Goal: Task Accomplishment & Management: Use online tool/utility

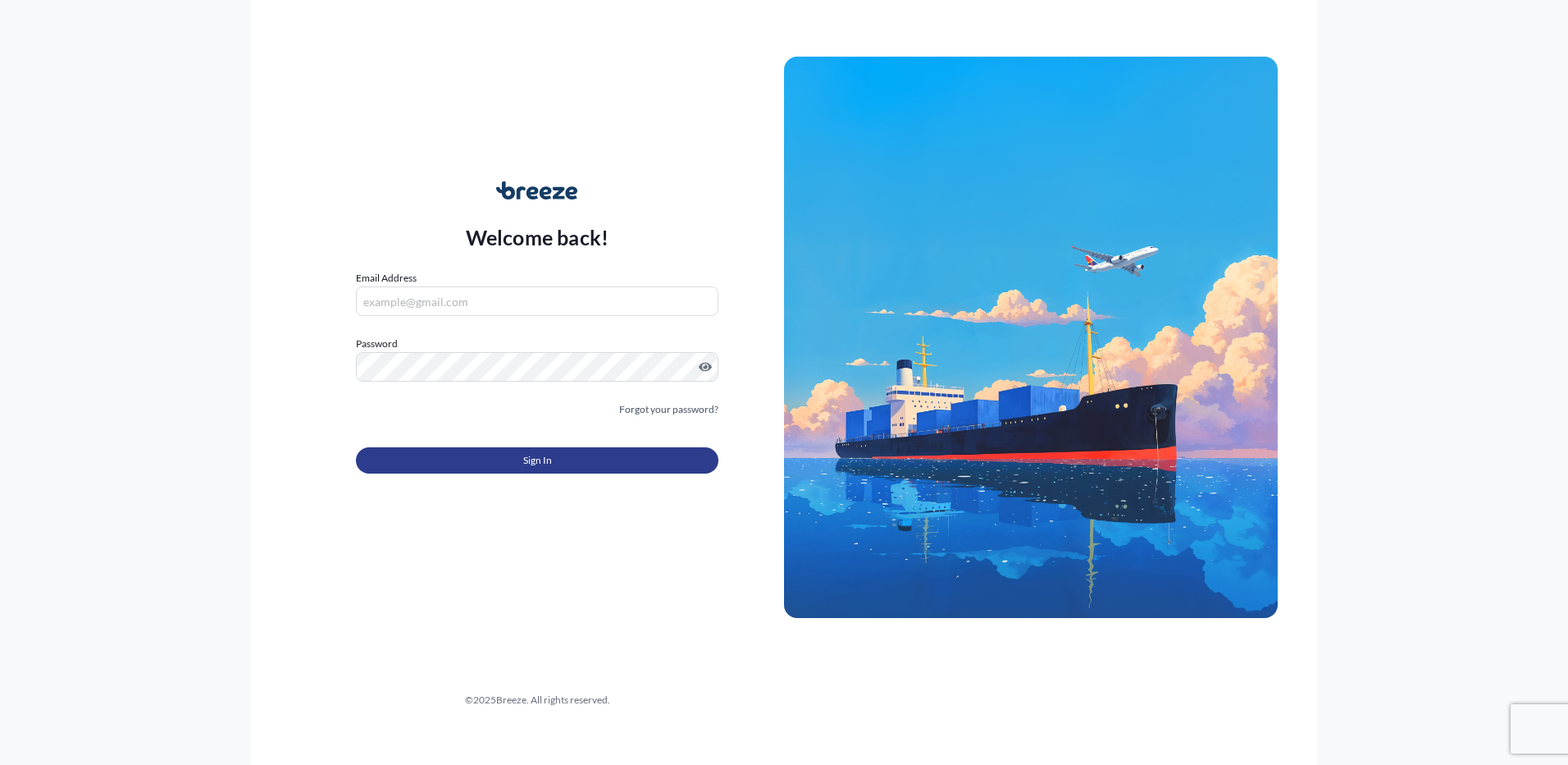
type input "[PERSON_NAME][EMAIL_ADDRESS][PERSON_NAME][DOMAIN_NAME]"
click at [485, 460] on button "Sign In" at bounding box center [537, 460] width 362 height 27
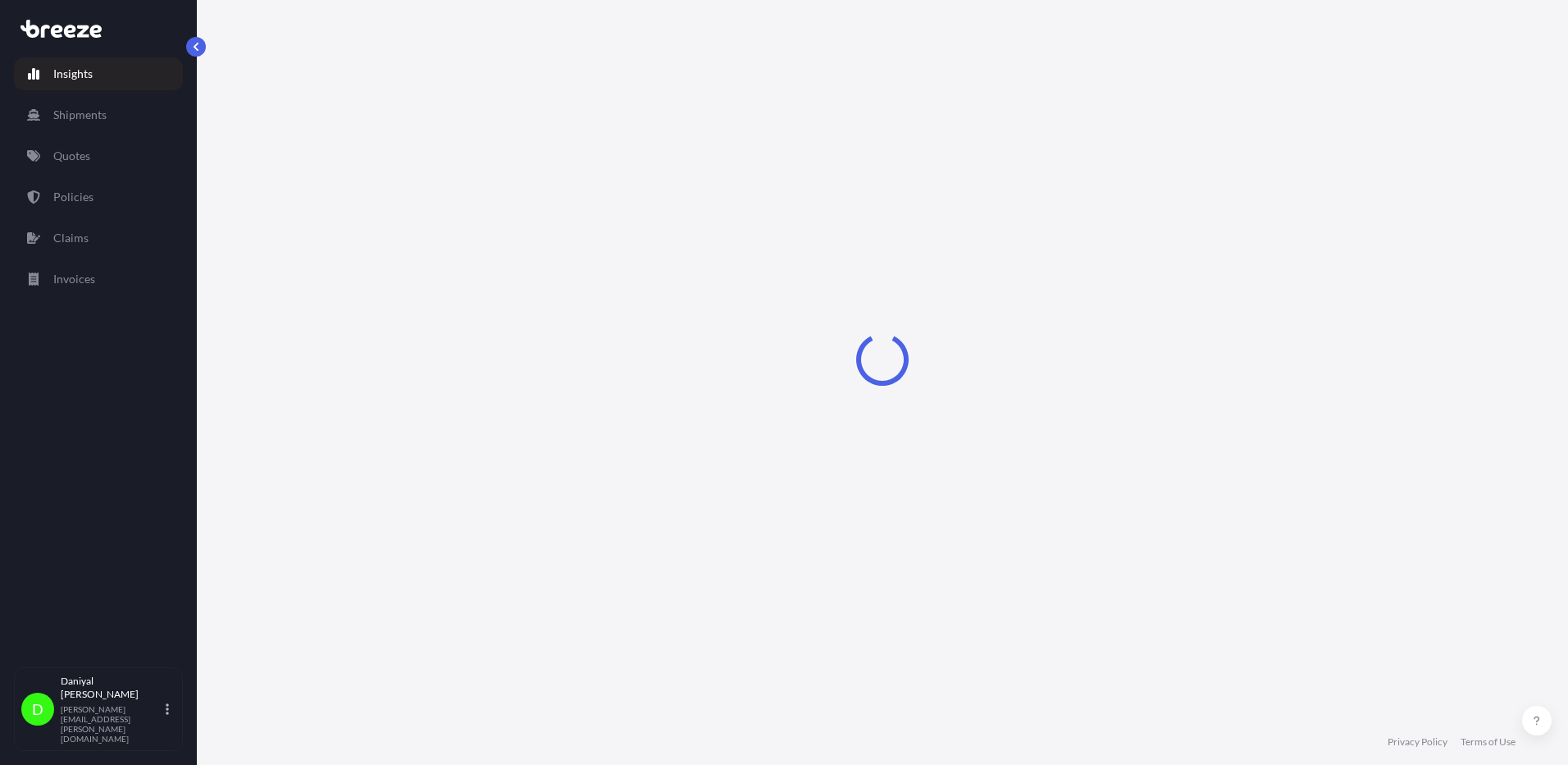
select select "2025"
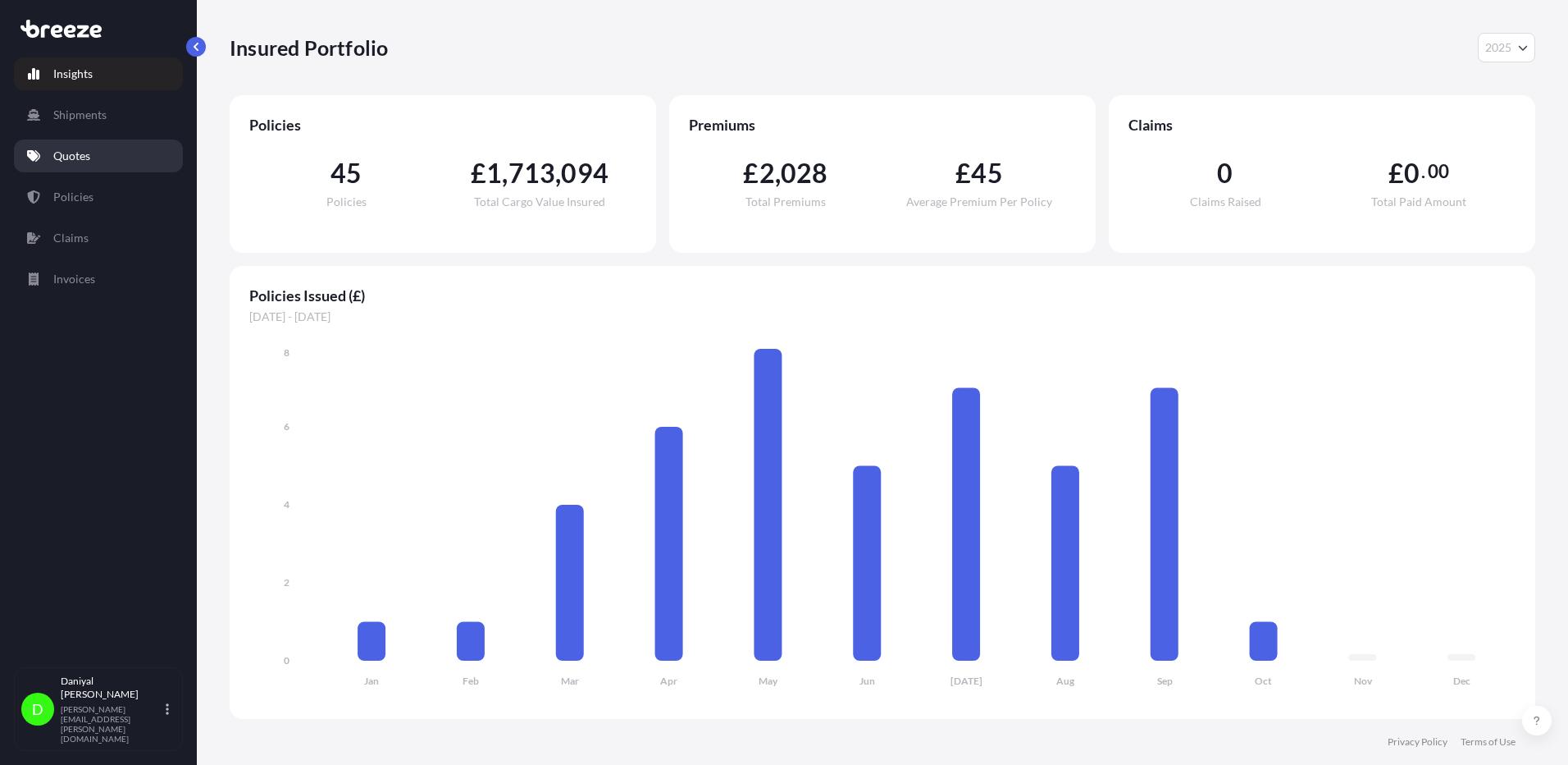
click at [109, 169] on link "Quotes" at bounding box center [98, 155] width 169 height 33
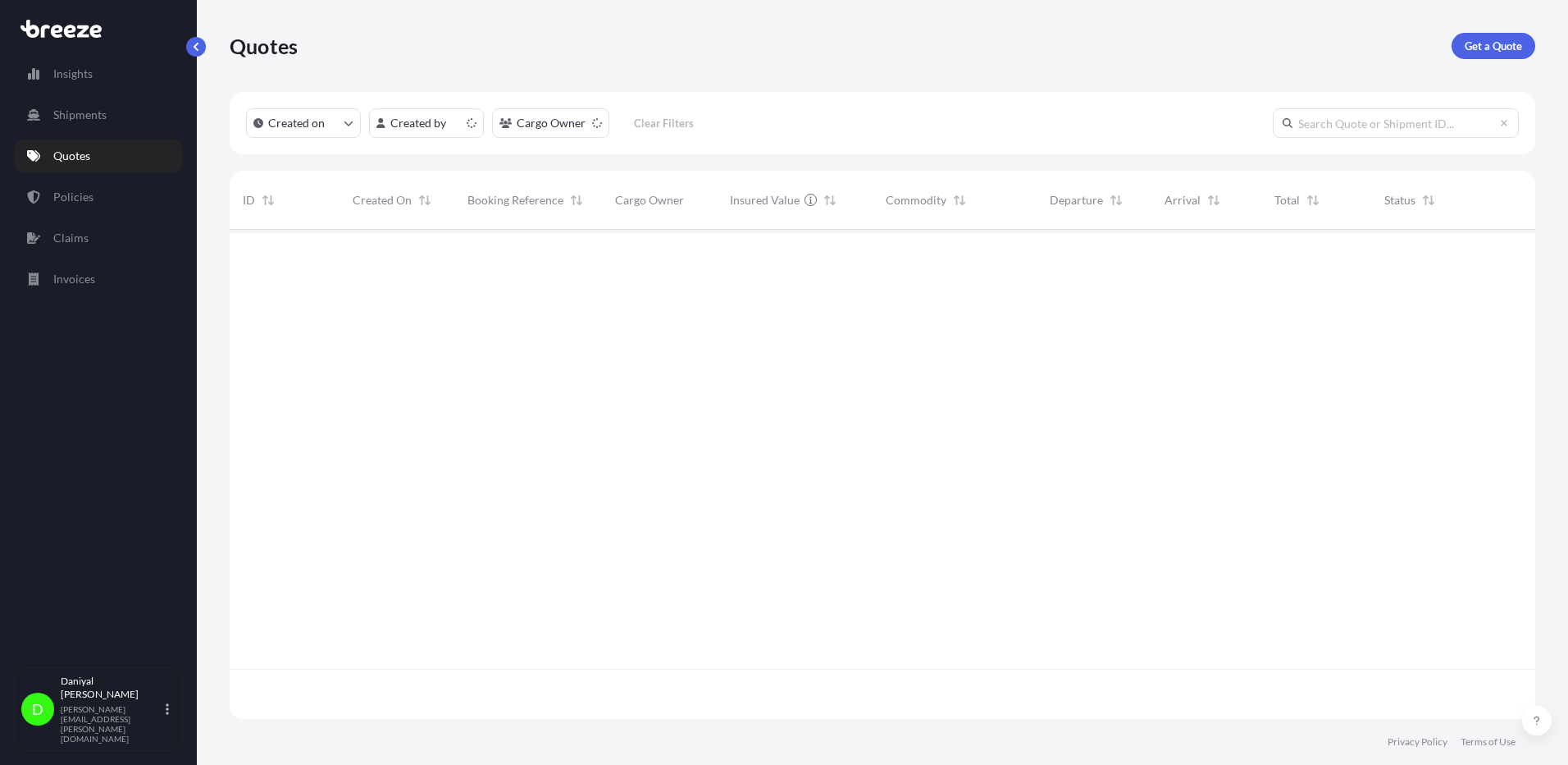
scroll to position [486, 1294]
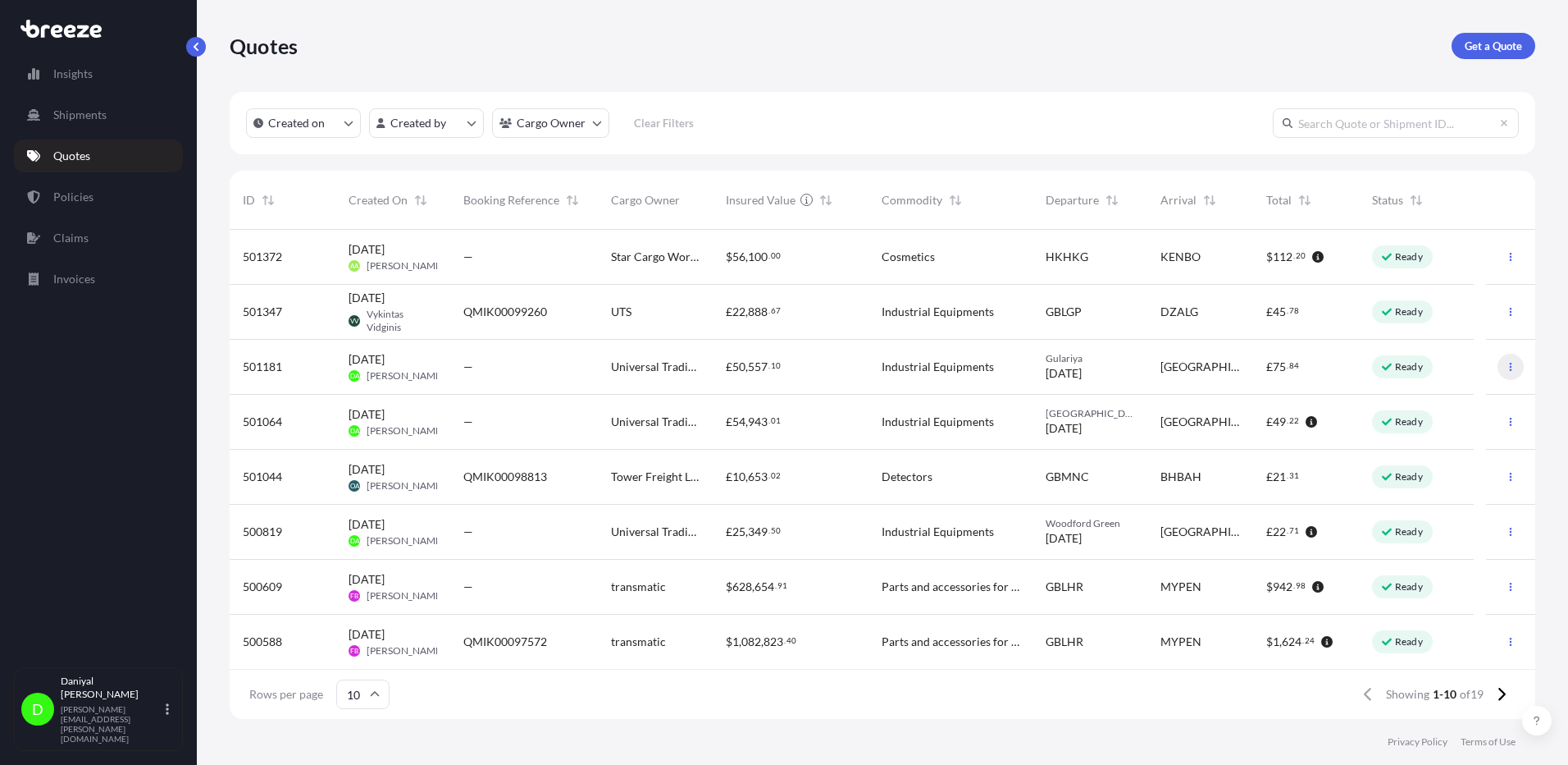
click at [1499, 361] on button "button" at bounding box center [1511, 366] width 27 height 27
click at [1463, 397] on p "Duplicate quote" at bounding box center [1433, 399] width 82 height 17
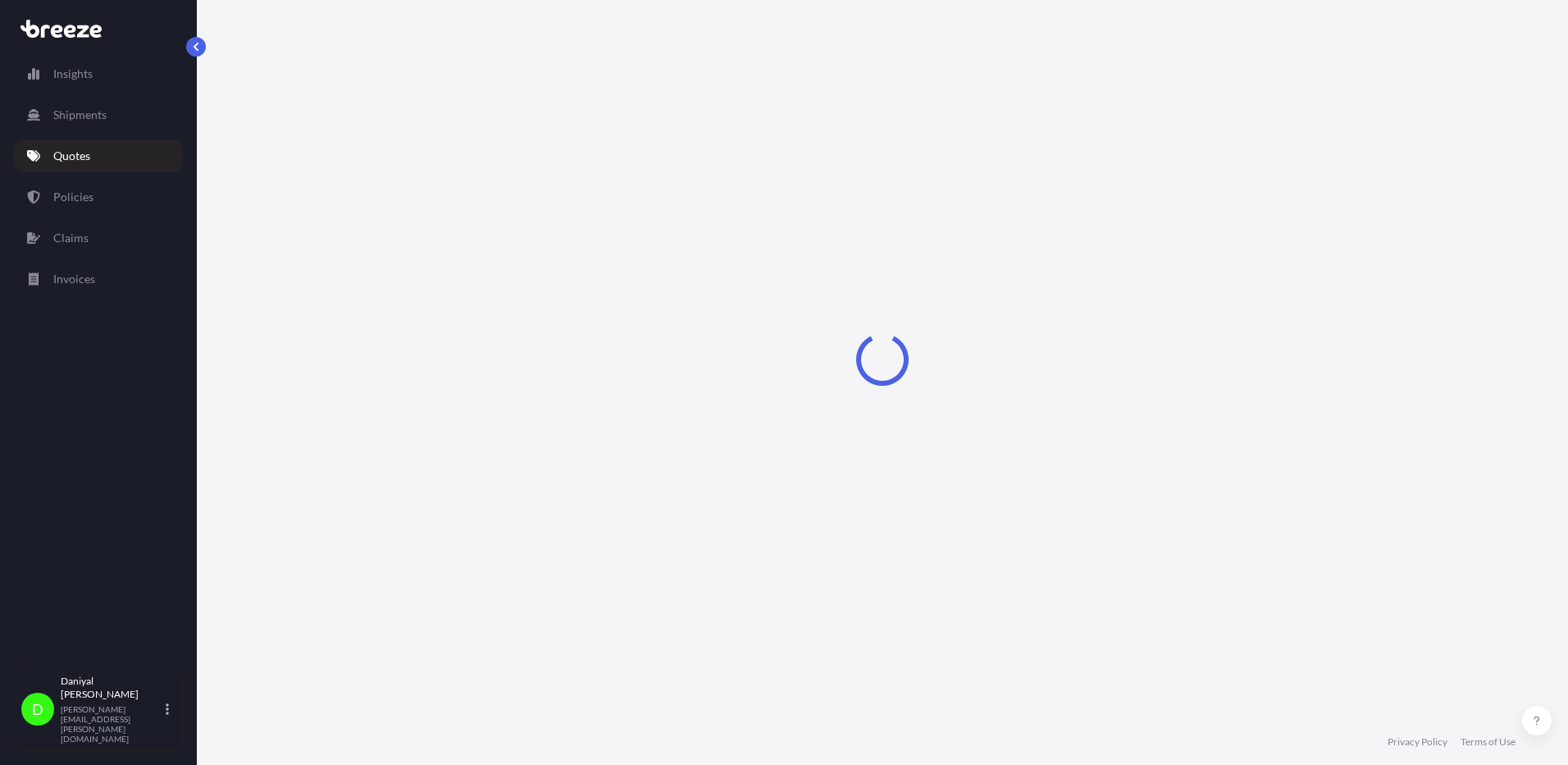
select select "Road"
select select "1"
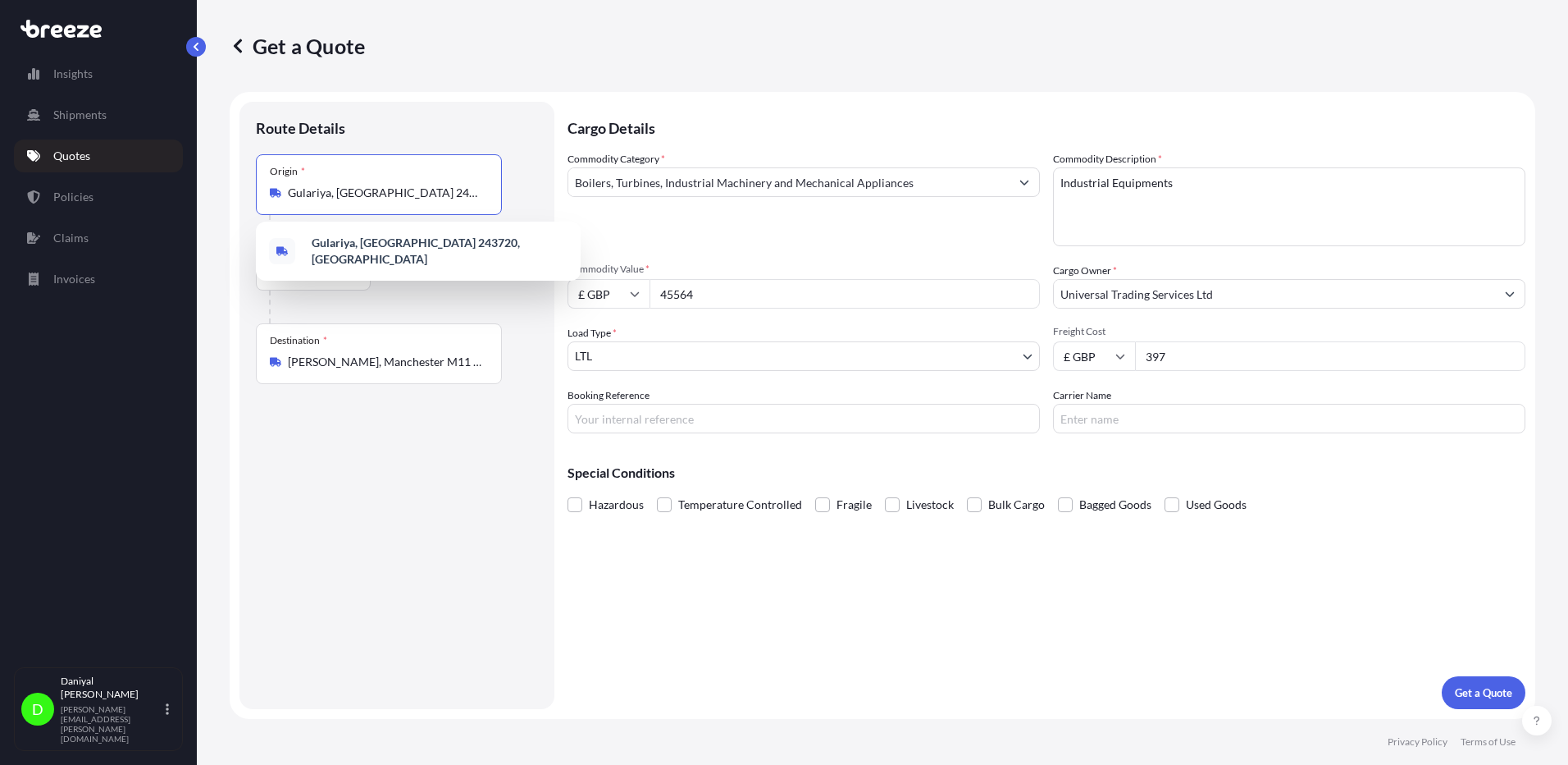
click at [407, 188] on input "Gulariya, [GEOGRAPHIC_DATA] 243720, [GEOGRAPHIC_DATA]" at bounding box center [385, 192] width 193 height 17
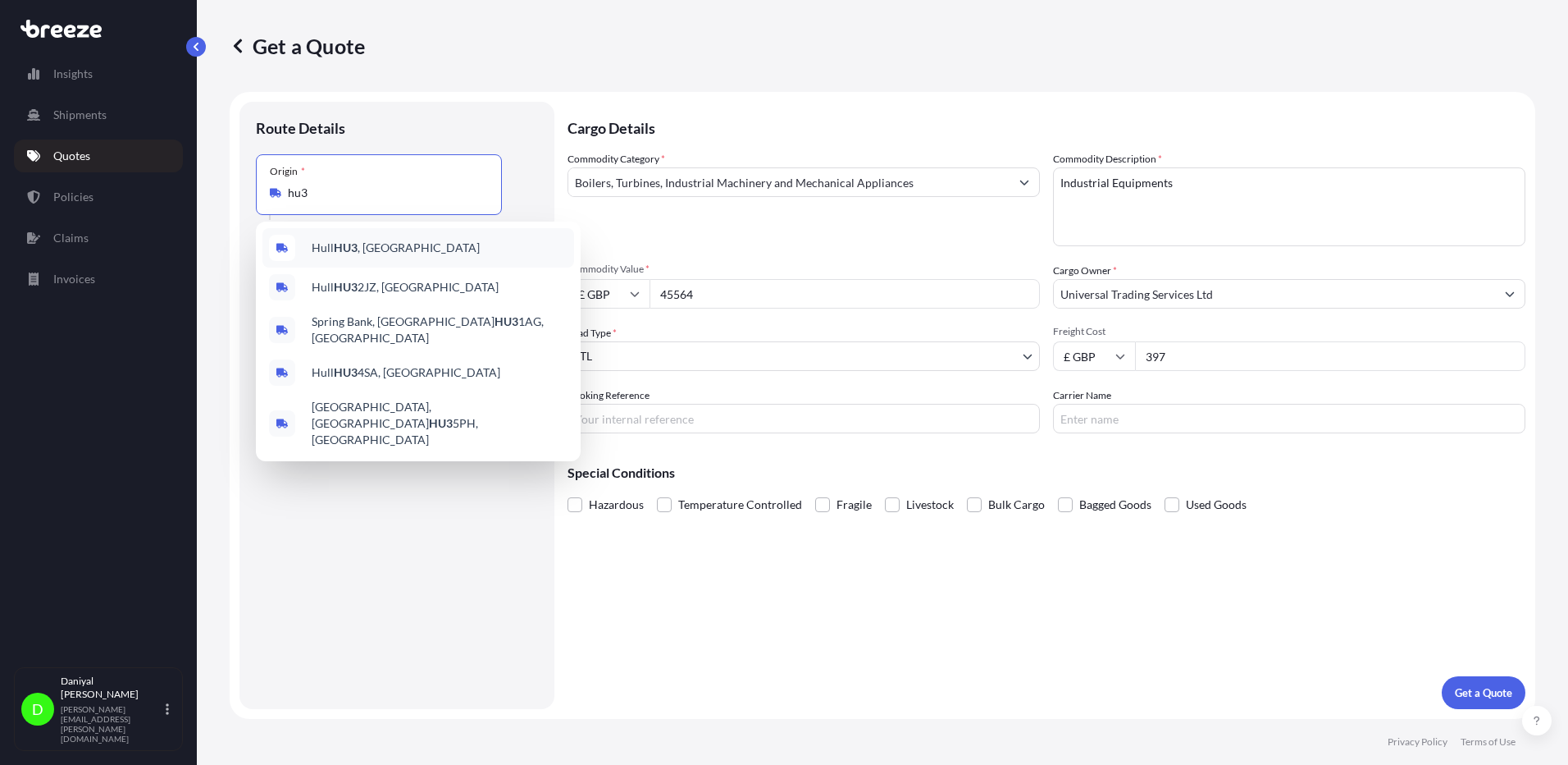
click at [394, 244] on div "Hull HU3 , [GEOGRAPHIC_DATA]" at bounding box center [418, 248] width 312 height 39
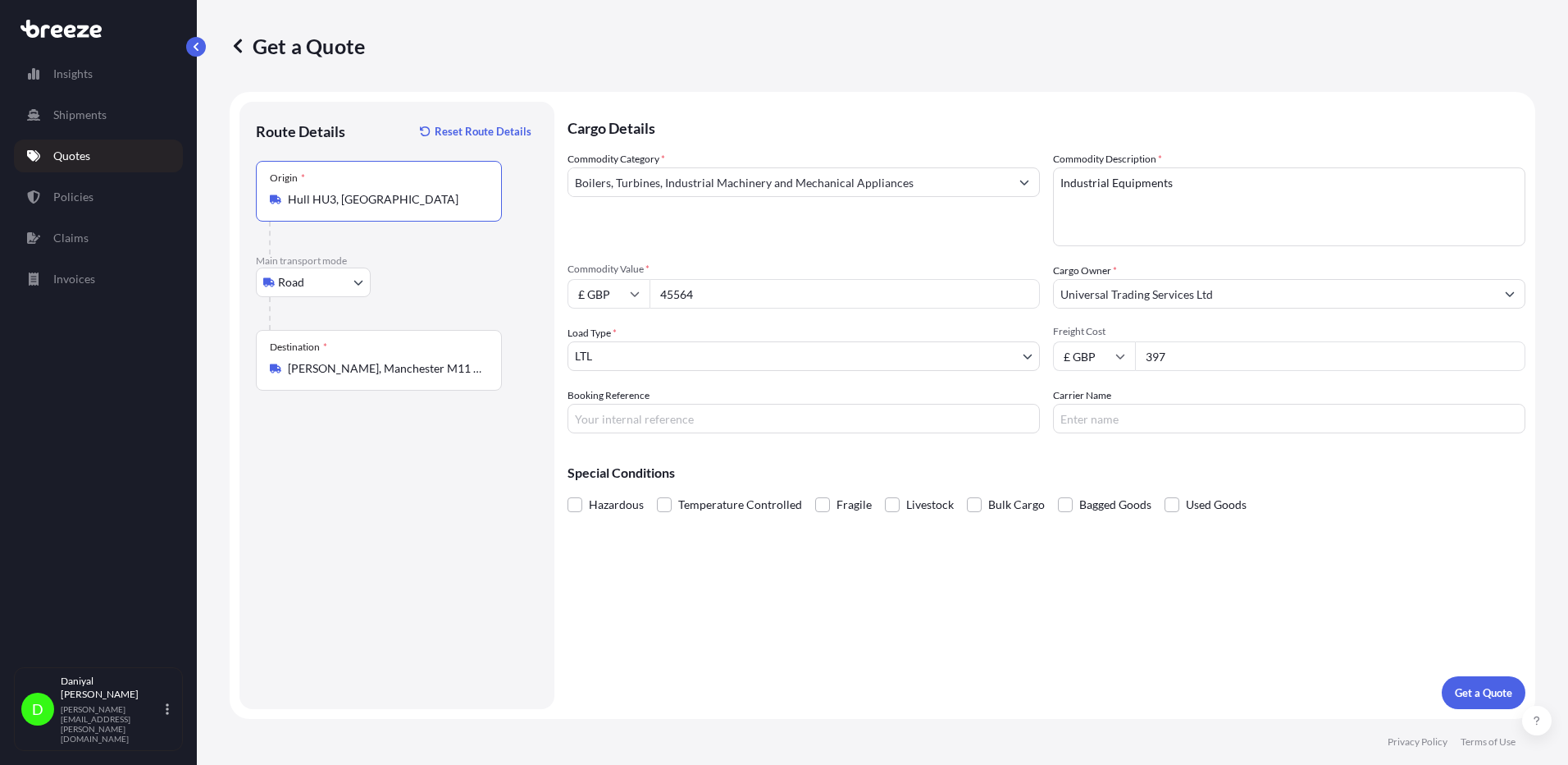
type input "Hull HU3, [GEOGRAPHIC_DATA]"
click at [462, 369] on input "[PERSON_NAME], Manchester M11 2NQ, [GEOGRAPHIC_DATA]" at bounding box center [385, 368] width 193 height 17
click at [350, 366] on input "[PERSON_NAME], Manchester M11 2NQ, [GEOGRAPHIC_DATA]" at bounding box center [385, 368] width 193 height 17
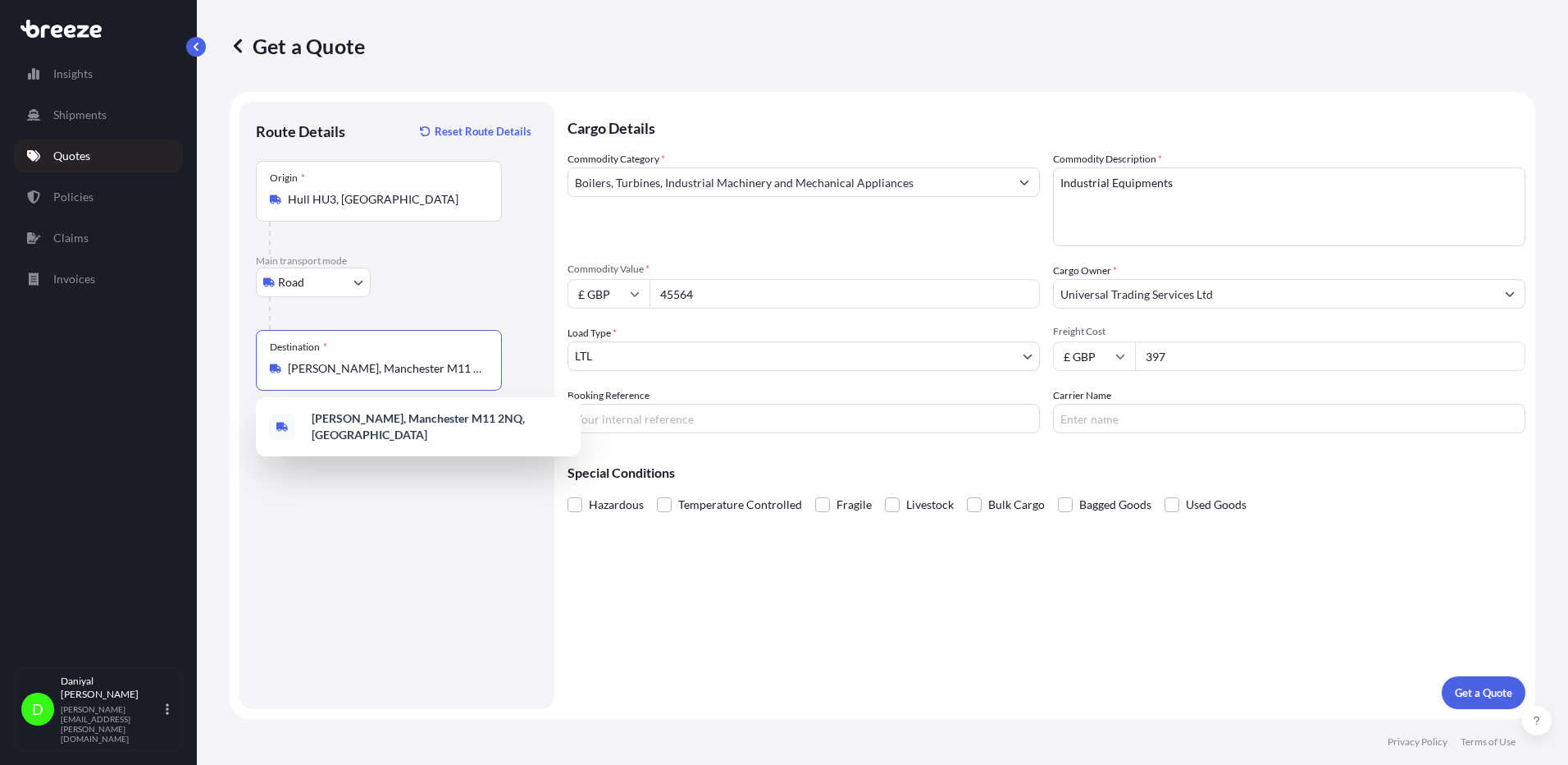
click at [350, 366] on input "[PERSON_NAME], Manchester M11 2NQ, [GEOGRAPHIC_DATA]" at bounding box center [385, 368] width 193 height 17
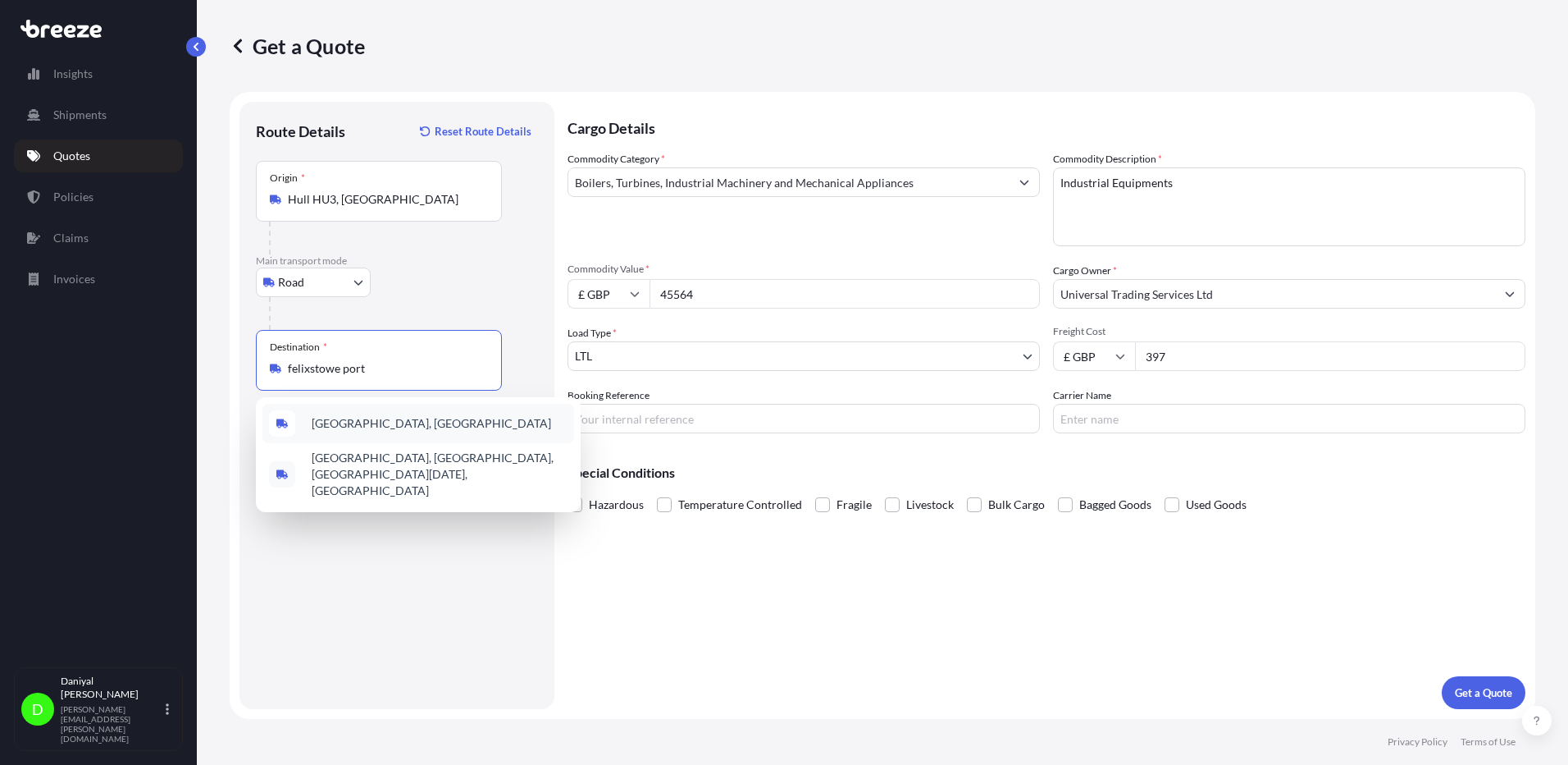
click at [426, 427] on span "[GEOGRAPHIC_DATA], [GEOGRAPHIC_DATA]" at bounding box center [431, 423] width 240 height 17
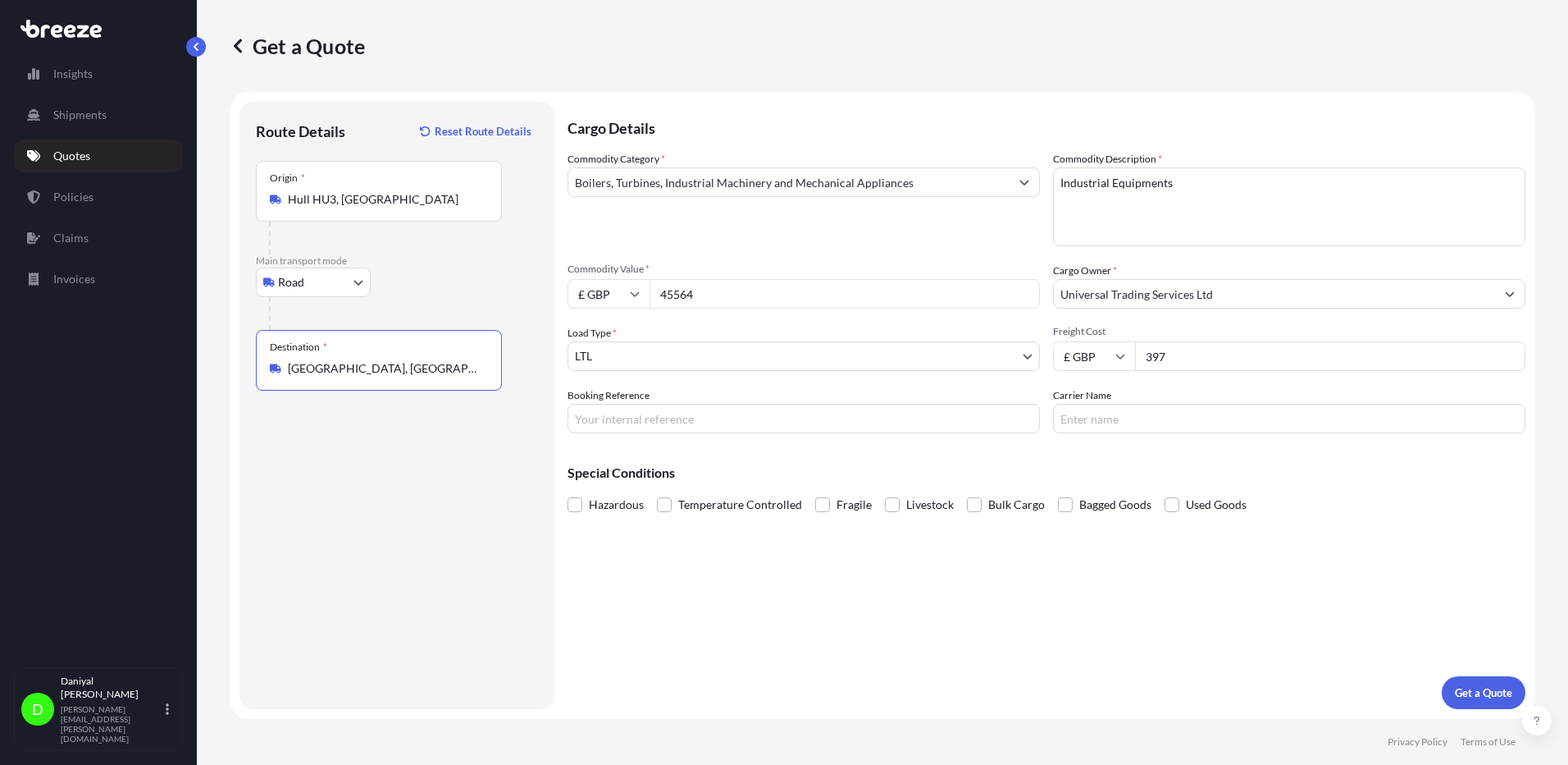
type input "[GEOGRAPHIC_DATA], [GEOGRAPHIC_DATA]"
click at [699, 352] on body "0 options available. 2 options available. Insights Shipments Quotes Policies Cl…" at bounding box center [784, 382] width 1568 height 765
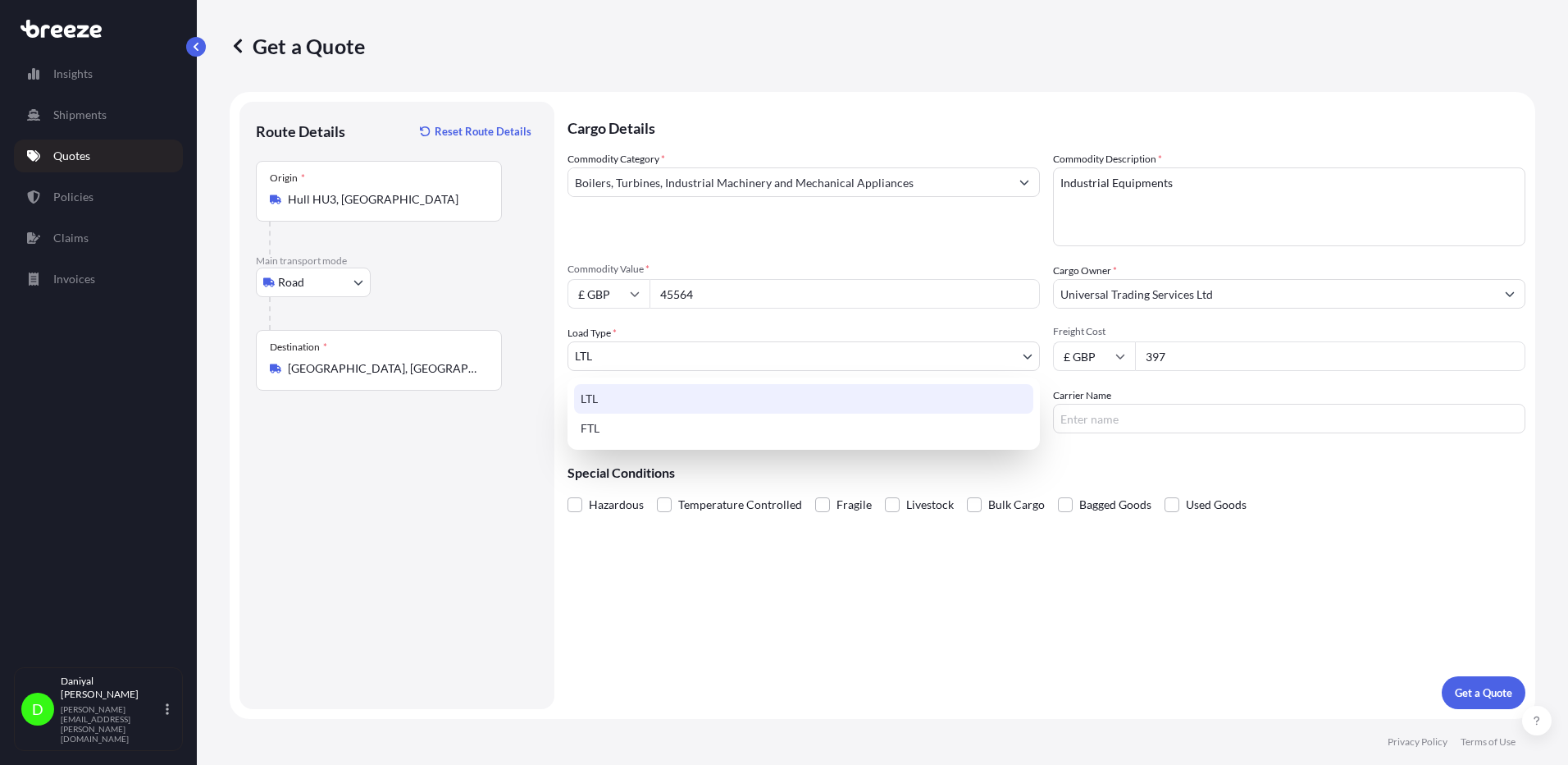
click at [287, 280] on body "0 options available. 2 options available. Insights Shipments Quotes Policies Cl…" at bounding box center [784, 382] width 1568 height 765
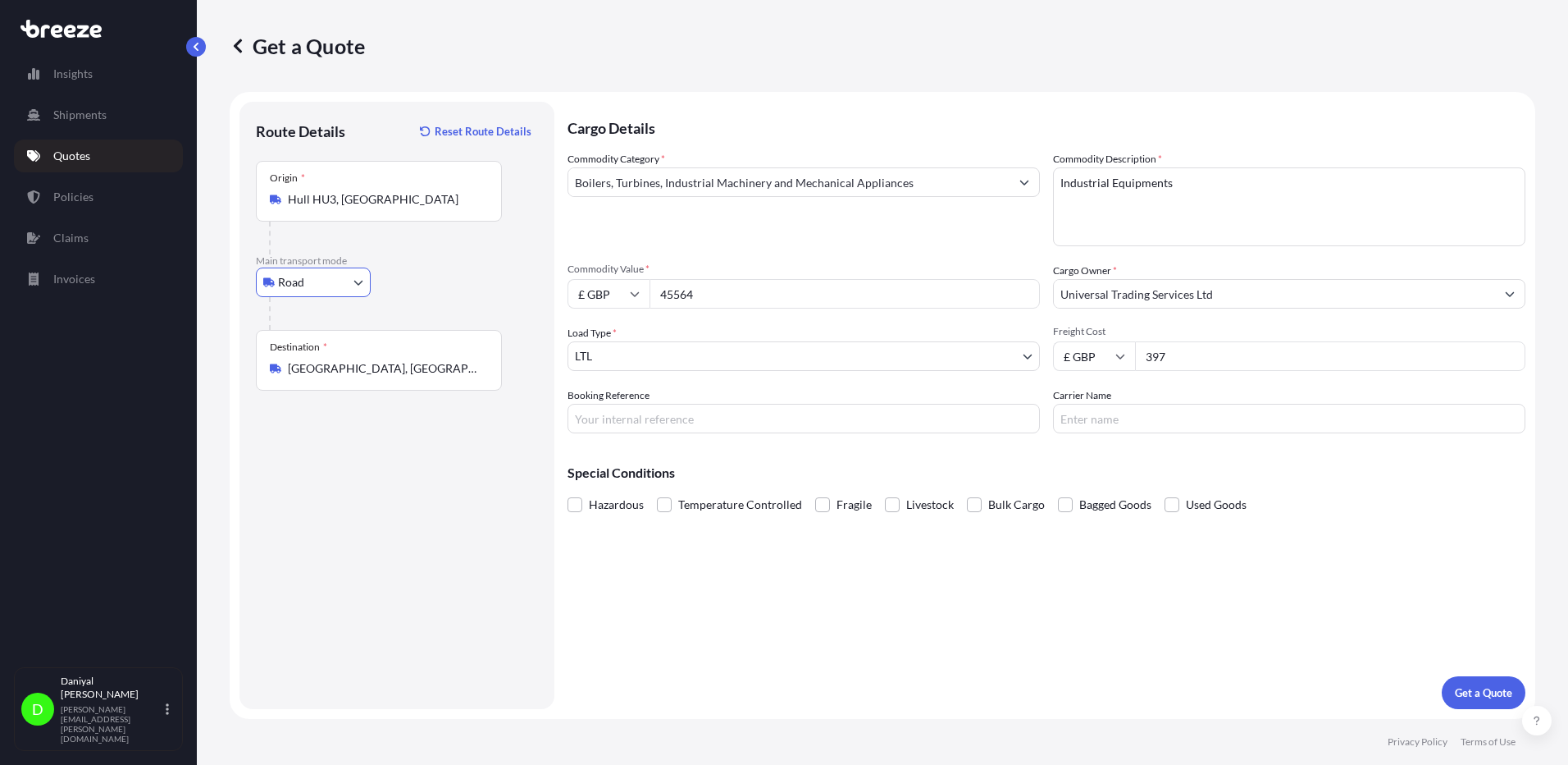
click at [776, 359] on body "Insights Shipments Quotes Policies Claims Invoices D [PERSON_NAME] [PERSON_NAME…" at bounding box center [784, 382] width 1568 height 765
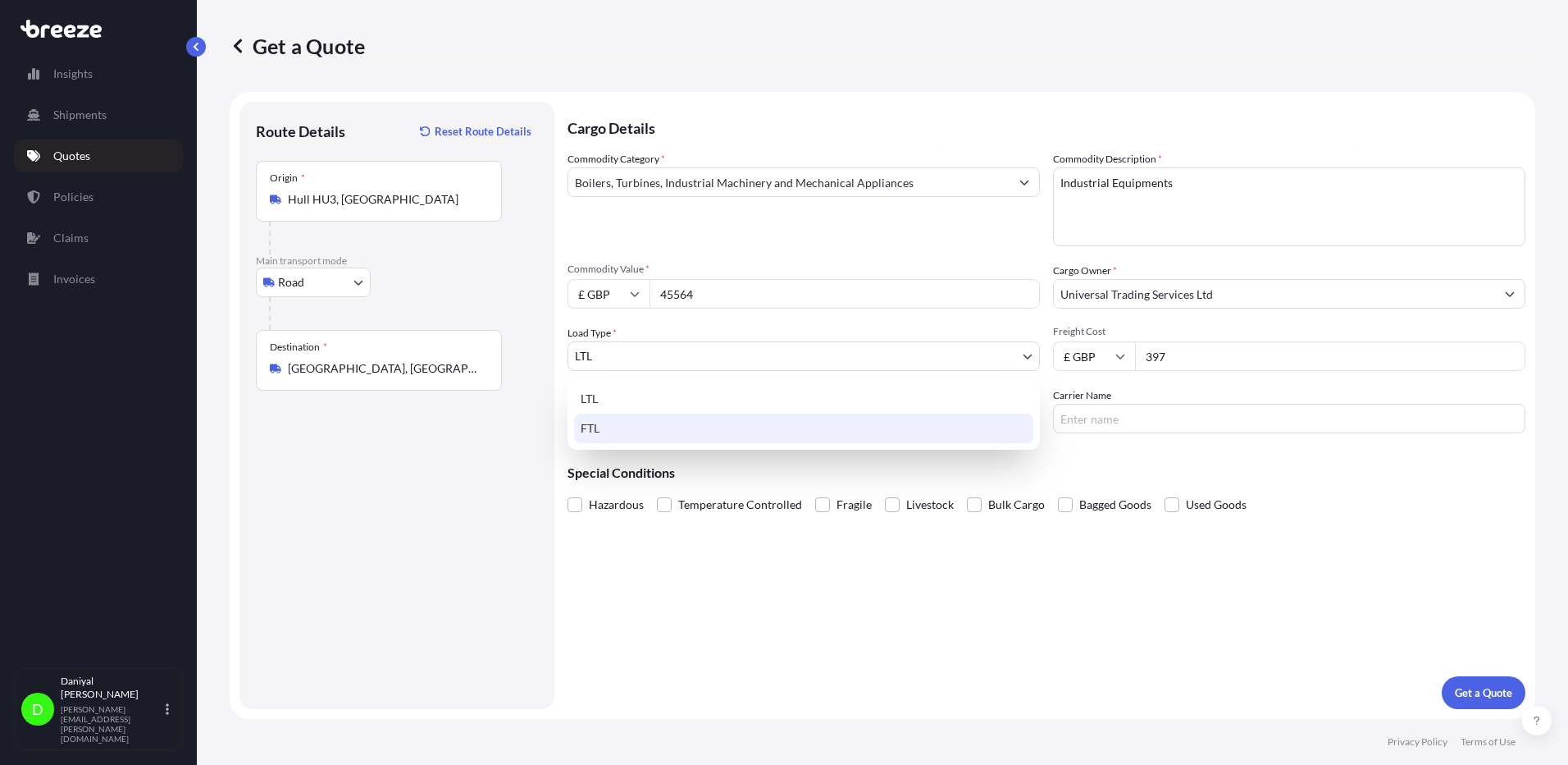
click at [688, 430] on div "FTL" at bounding box center [803, 428] width 459 height 30
select select "2"
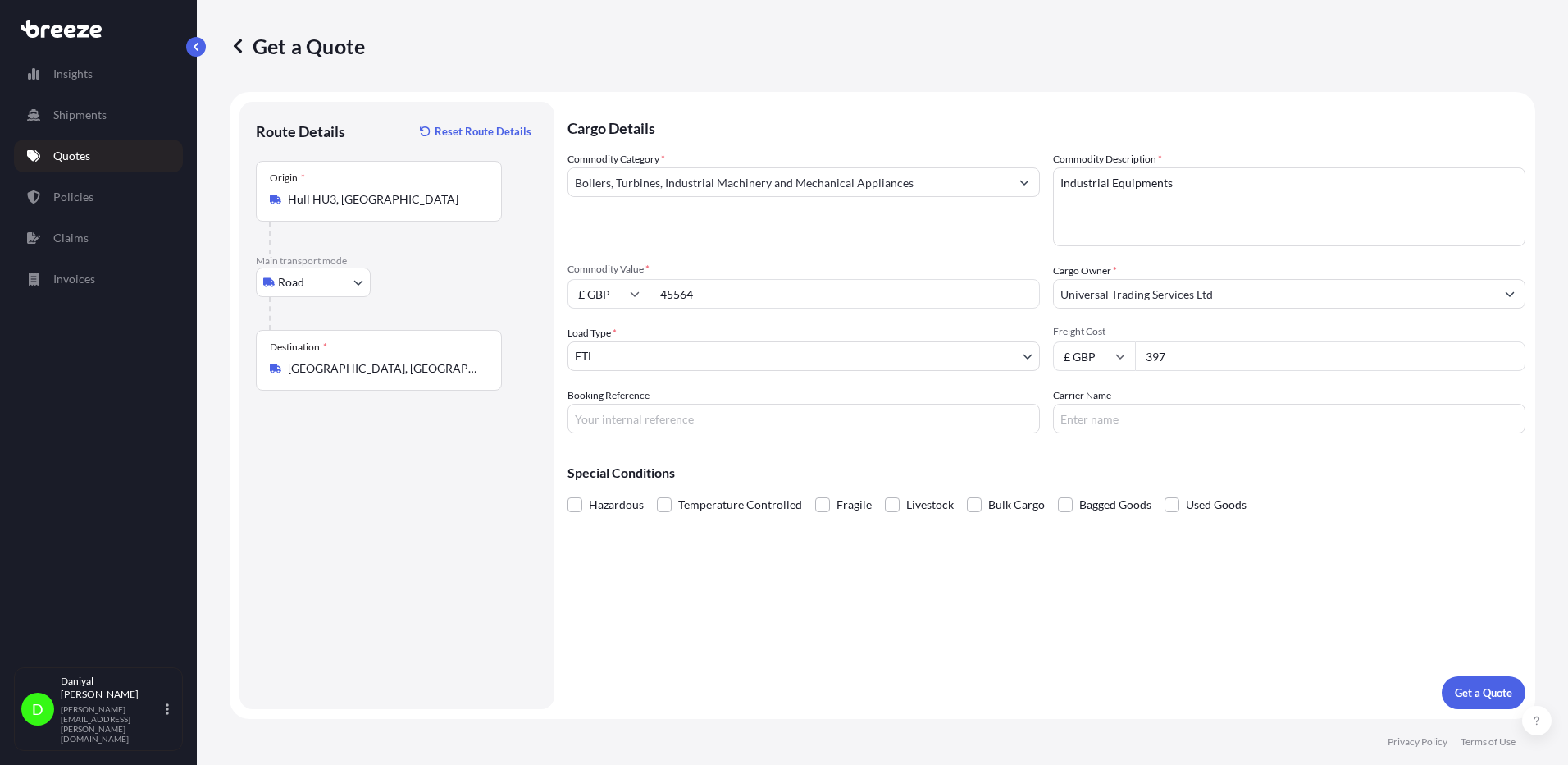
drag, startPoint x: 732, startPoint y: 294, endPoint x: 589, endPoint y: 294, distance: 143.0
click at [609, 298] on div "£ GBP 45564" at bounding box center [803, 294] width 473 height 30
type input "70145"
click at [1479, 684] on p "Get a Quote" at bounding box center [1484, 692] width 57 height 17
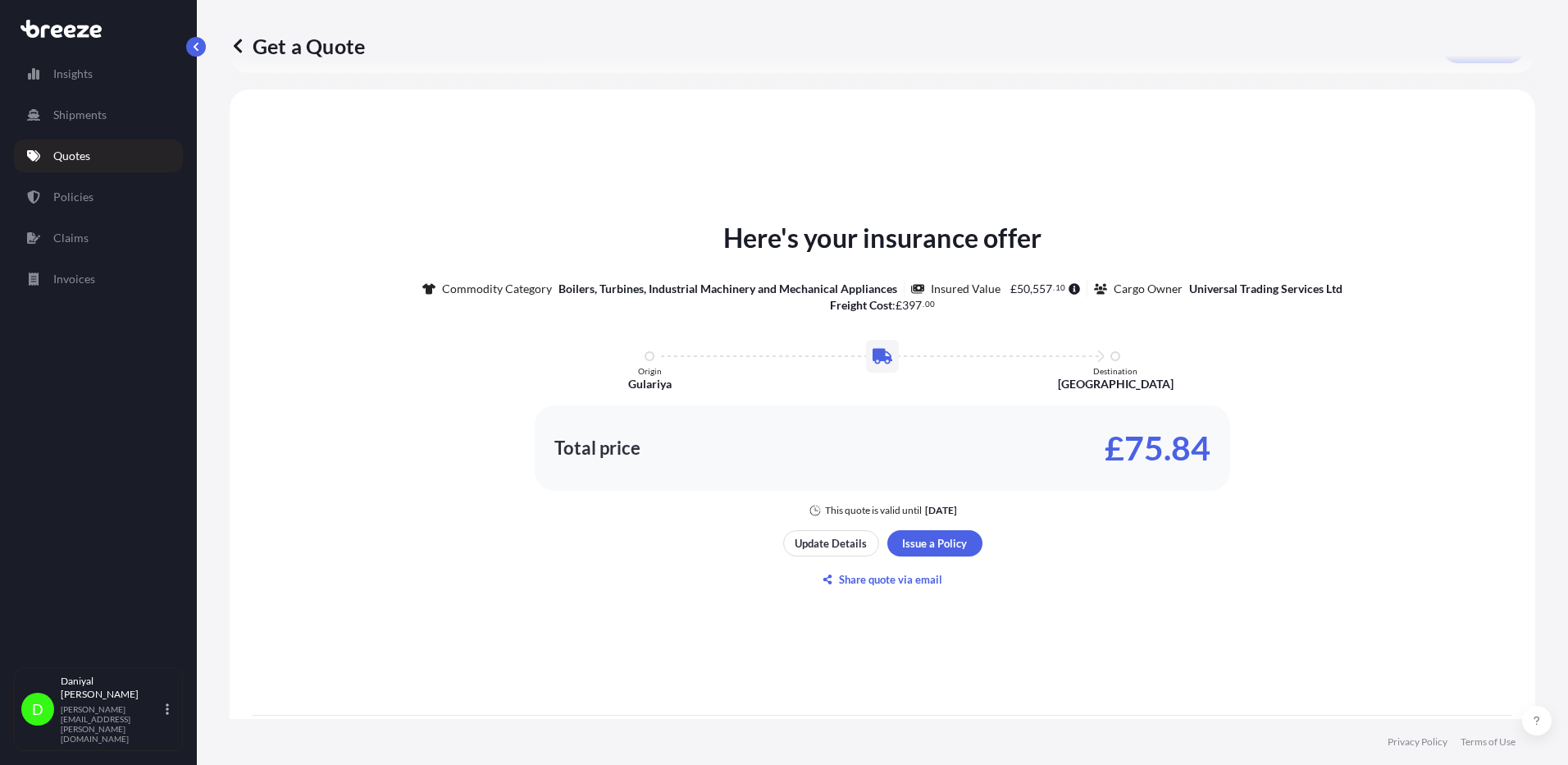
scroll to position [745, 0]
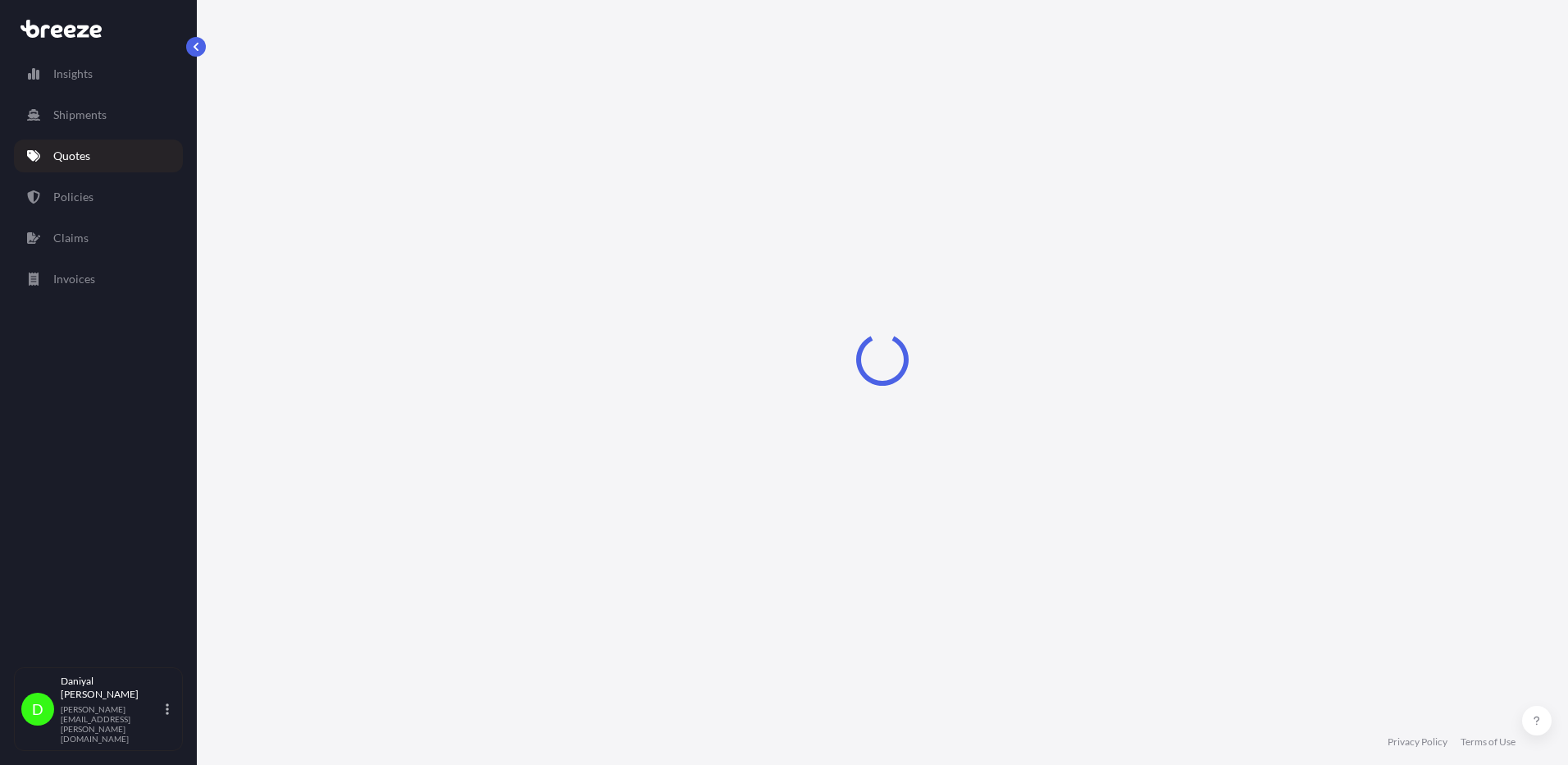
select select "Road"
select select "2"
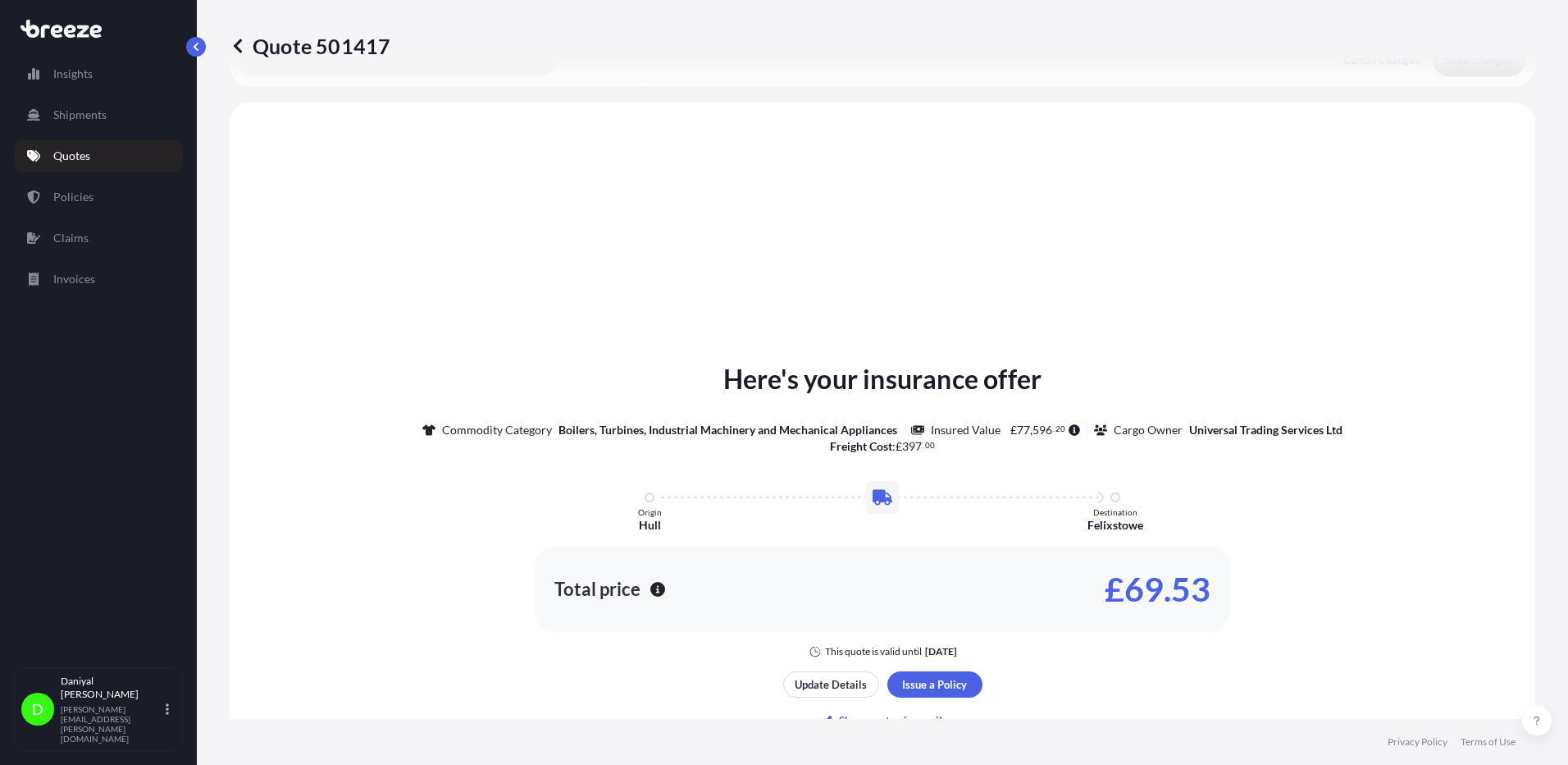
scroll to position [494, 0]
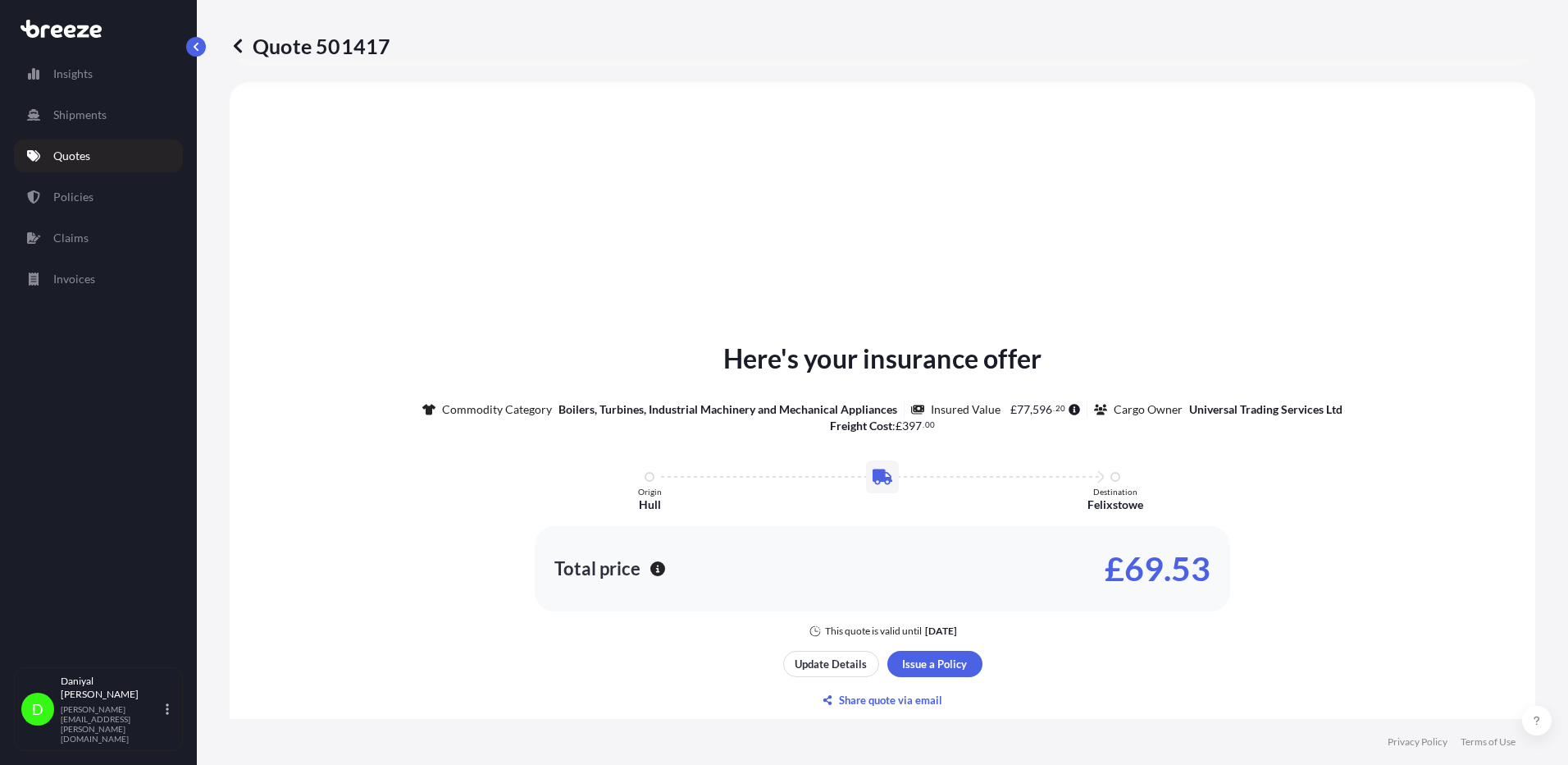
click at [1032, 406] on span "596" at bounding box center [1042, 410] width 20 height 12
drag, startPoint x: 1009, startPoint y: 410, endPoint x: 1087, endPoint y: 411, distance: 78.0
click at [1087, 411] on div "Commodity Category Boilers, Turbines, Industrial Machinery and Mechanical Appli…" at bounding box center [882, 409] width 921 height 17
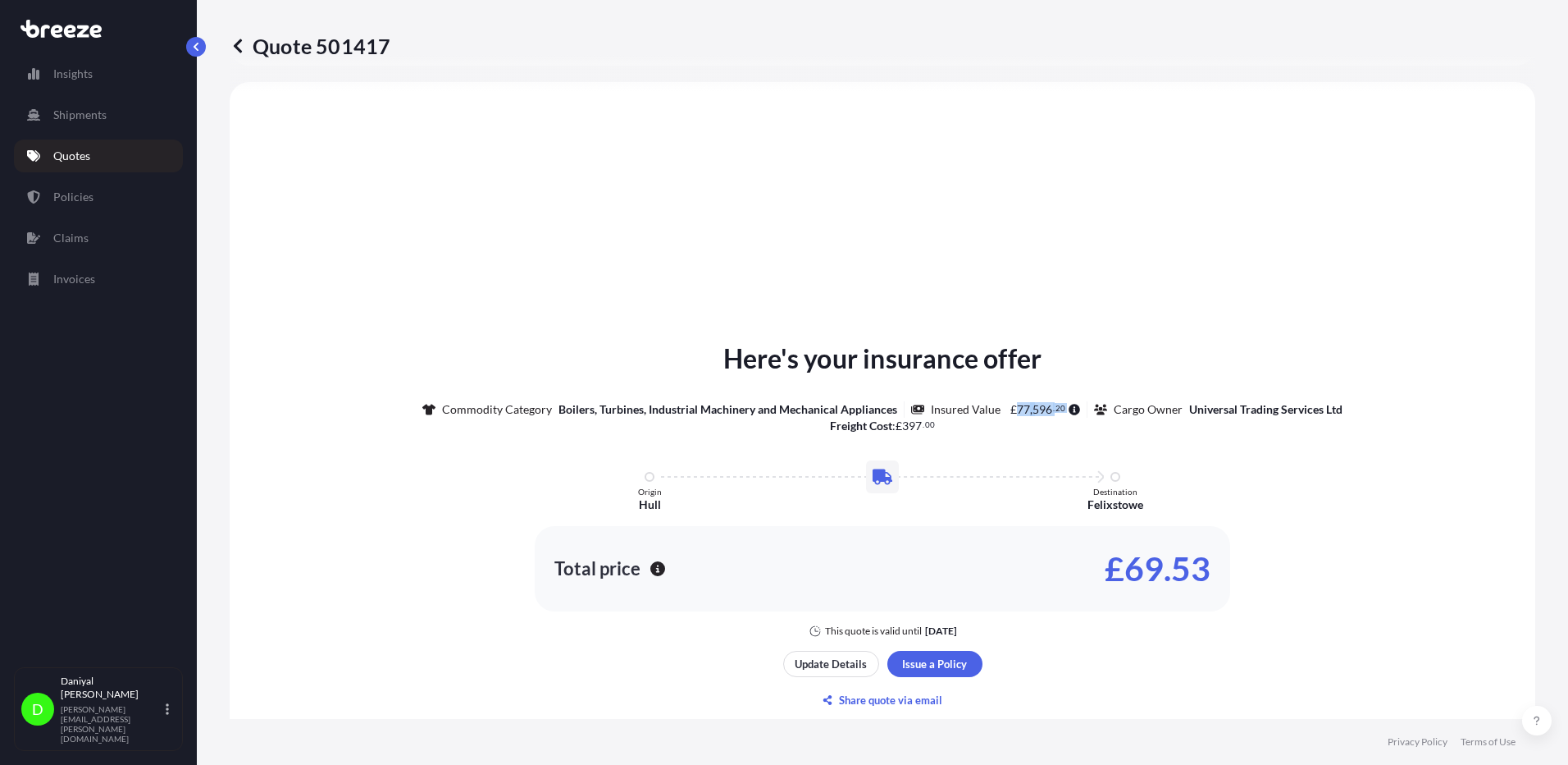
copy div "77 , 596 . 20"
